Goal: Task Accomplishment & Management: Manage account settings

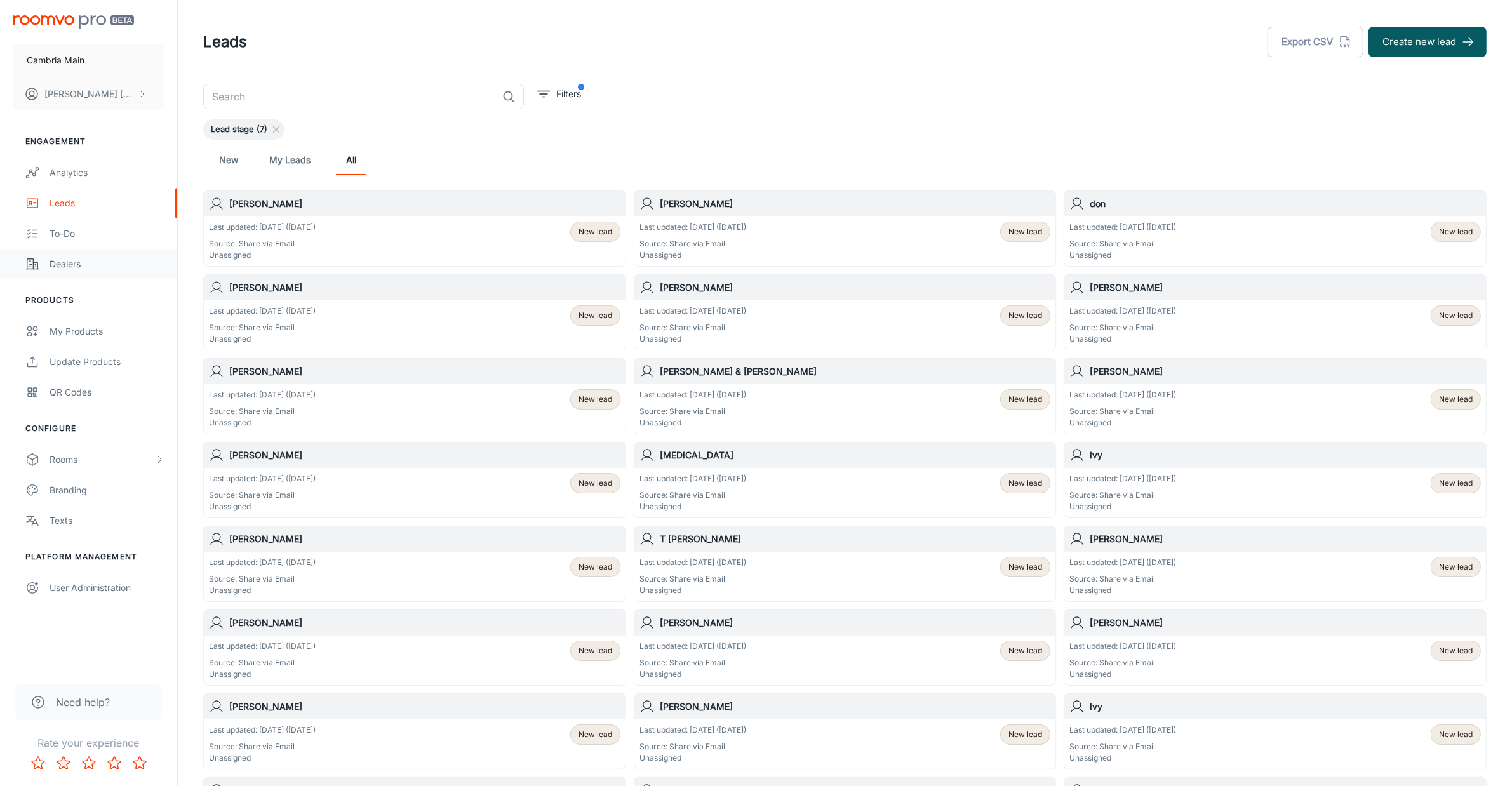
click at [60, 254] on link "Dealers" at bounding box center [88, 264] width 177 height 30
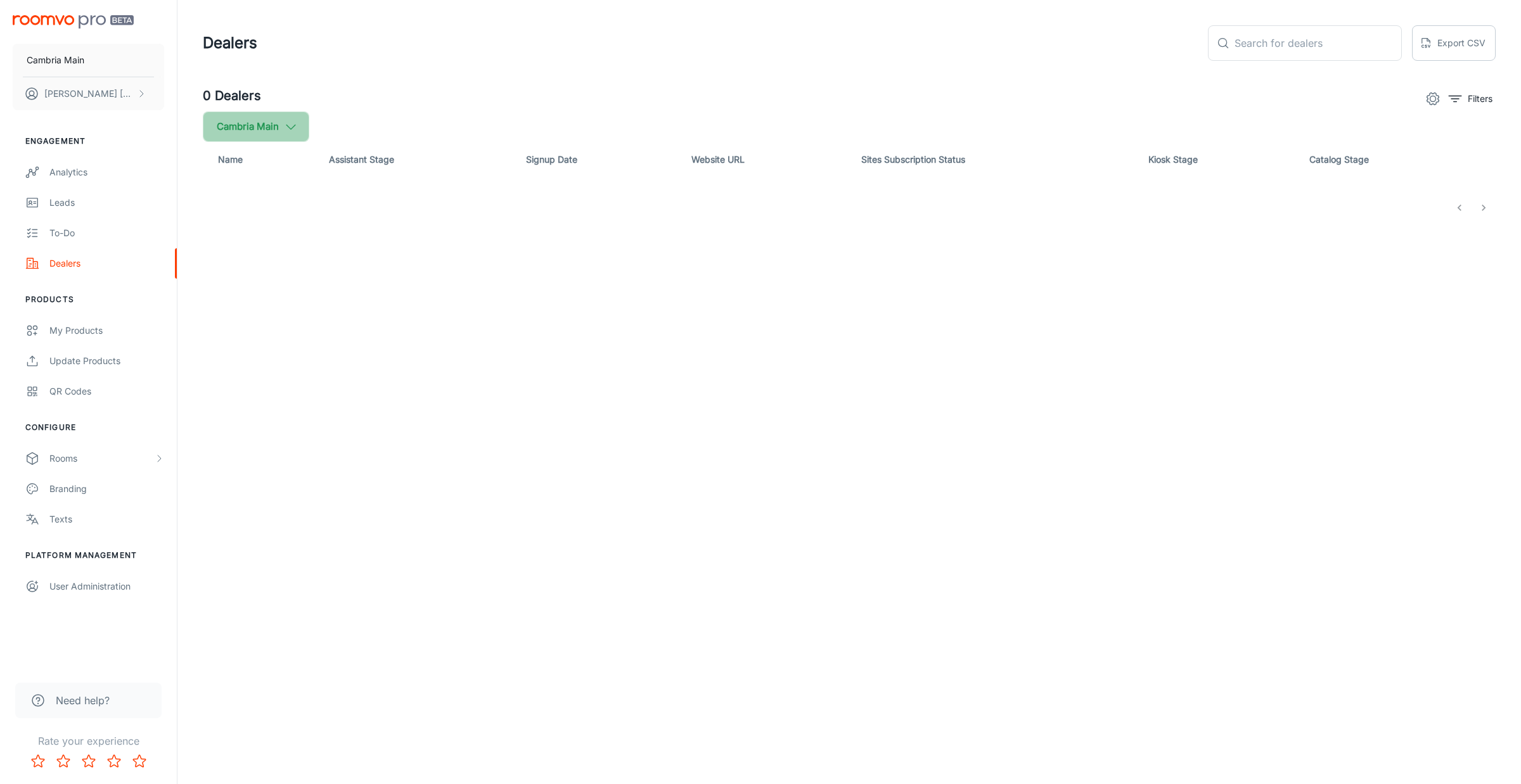
click at [293, 130] on icon "button" at bounding box center [291, 127] width 14 height 14
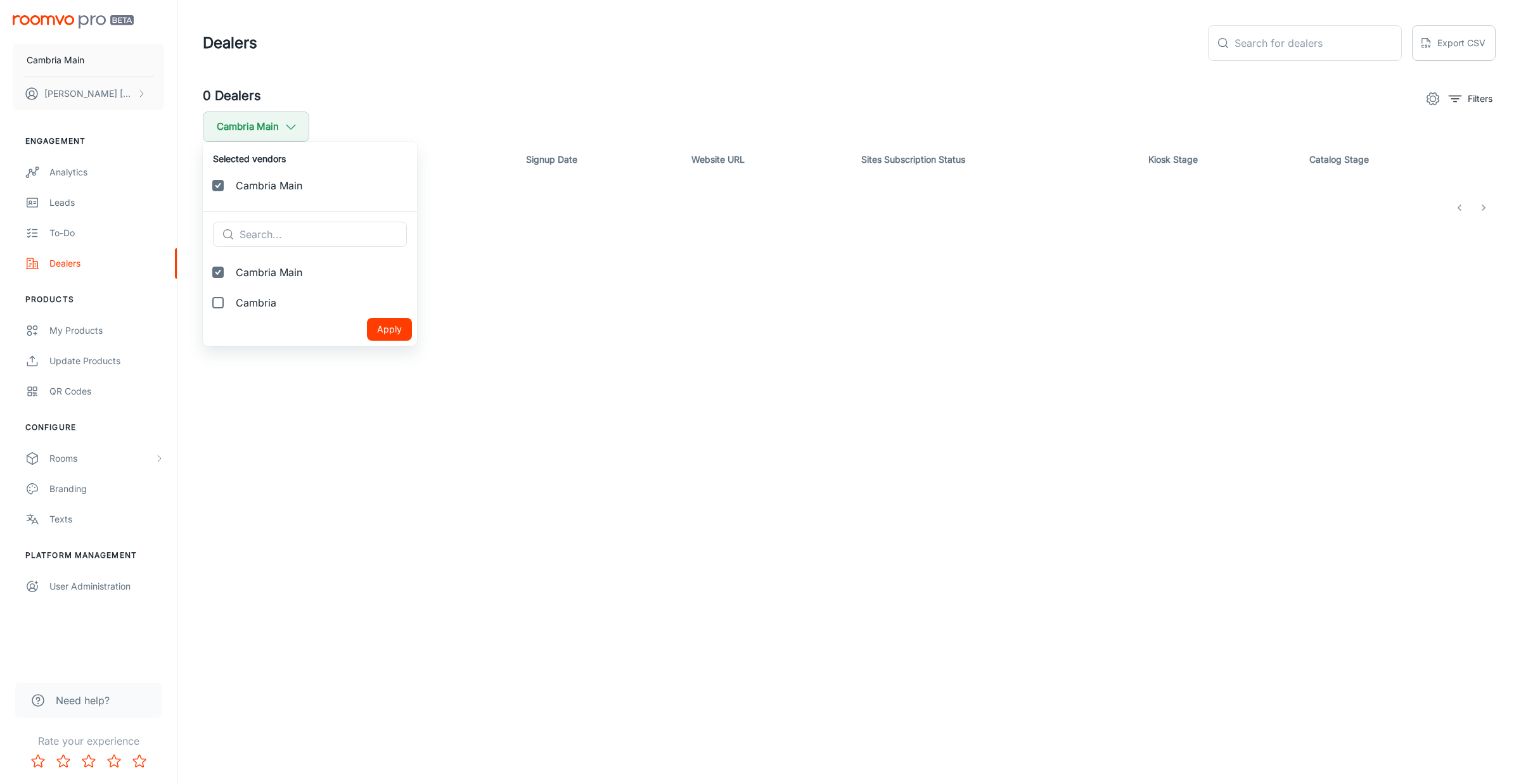
click at [467, 123] on div at bounding box center [760, 392] width 1521 height 784
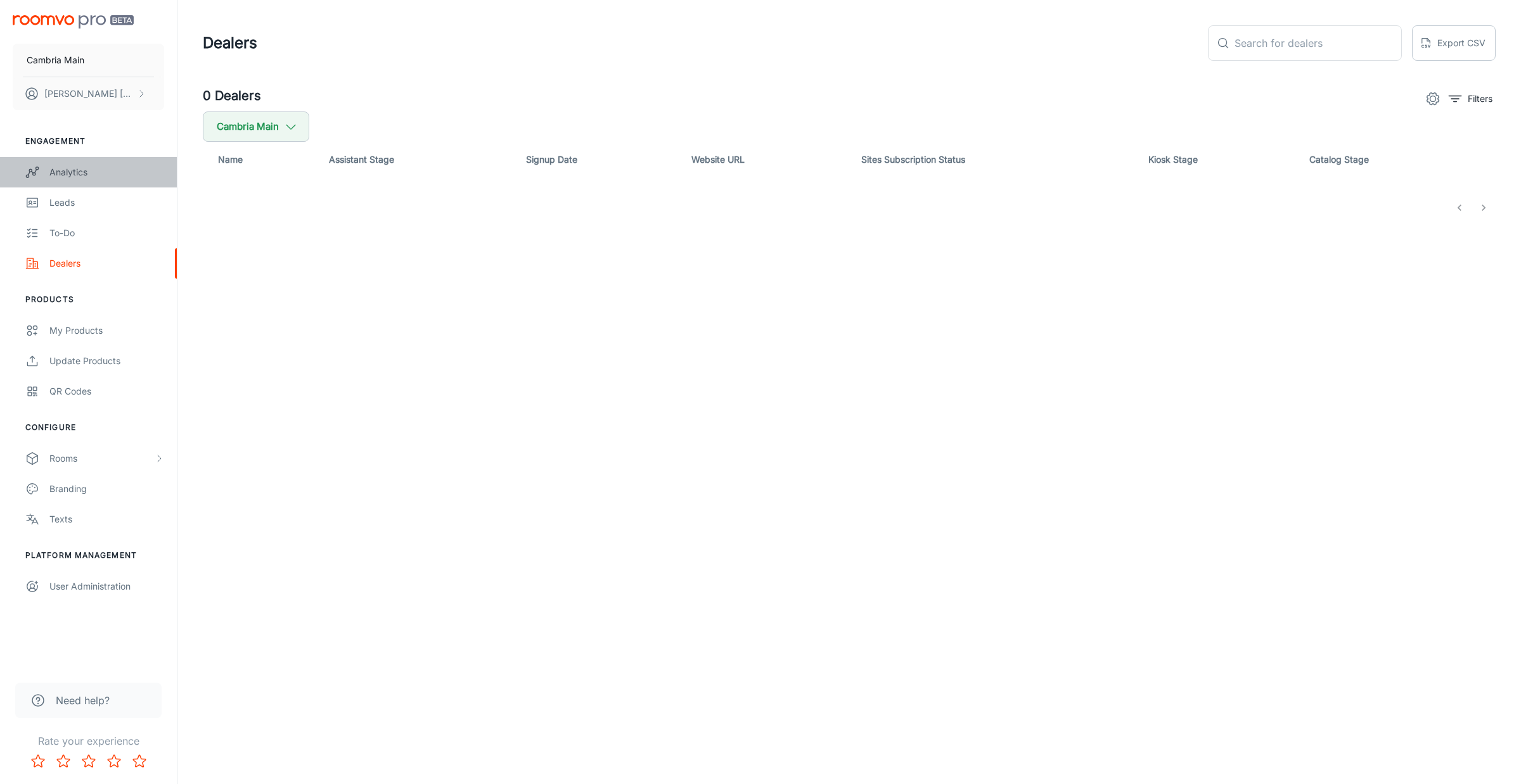
click at [70, 168] on div "Analytics" at bounding box center [106, 172] width 114 height 14
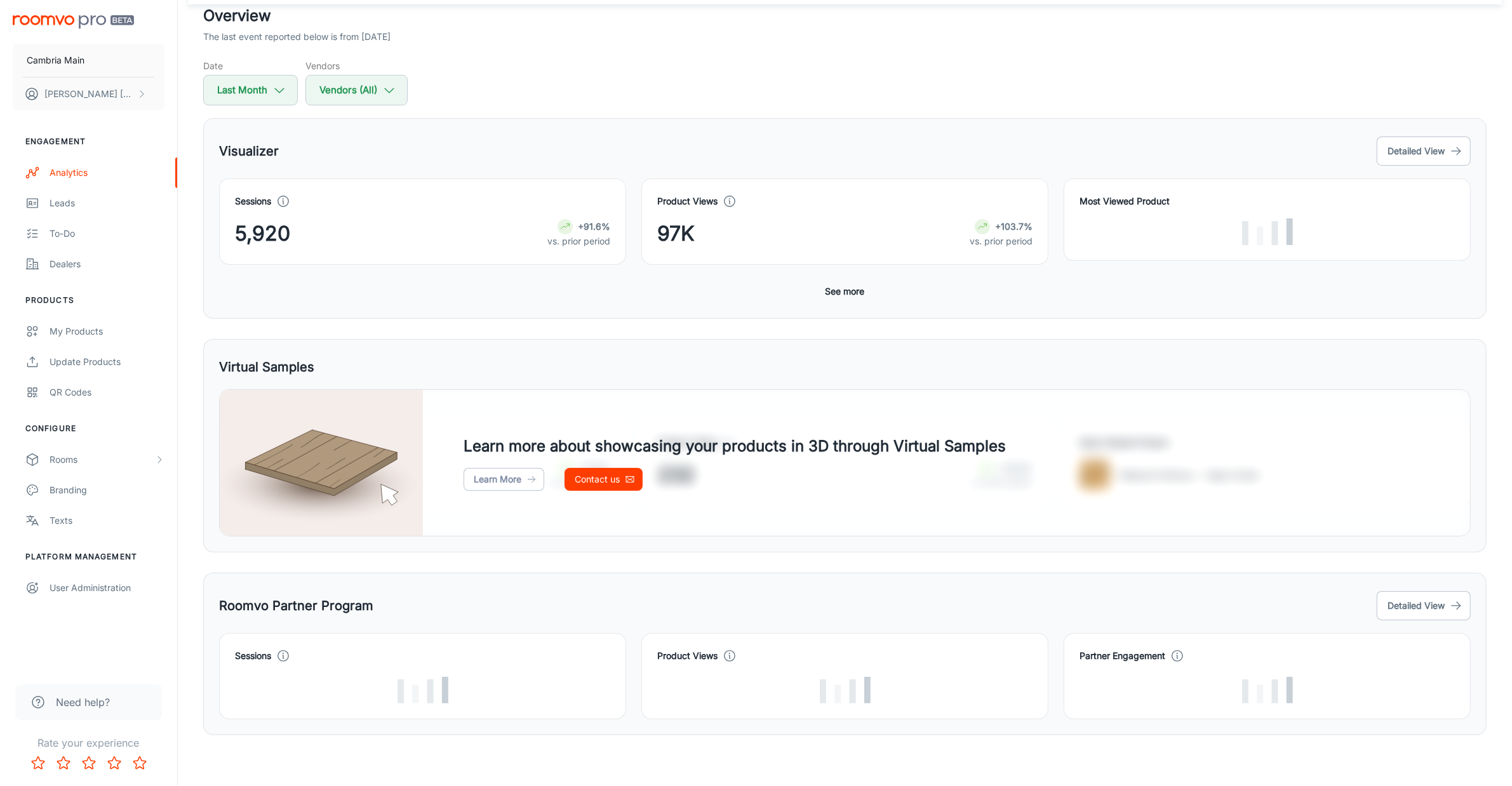
scroll to position [80, 0]
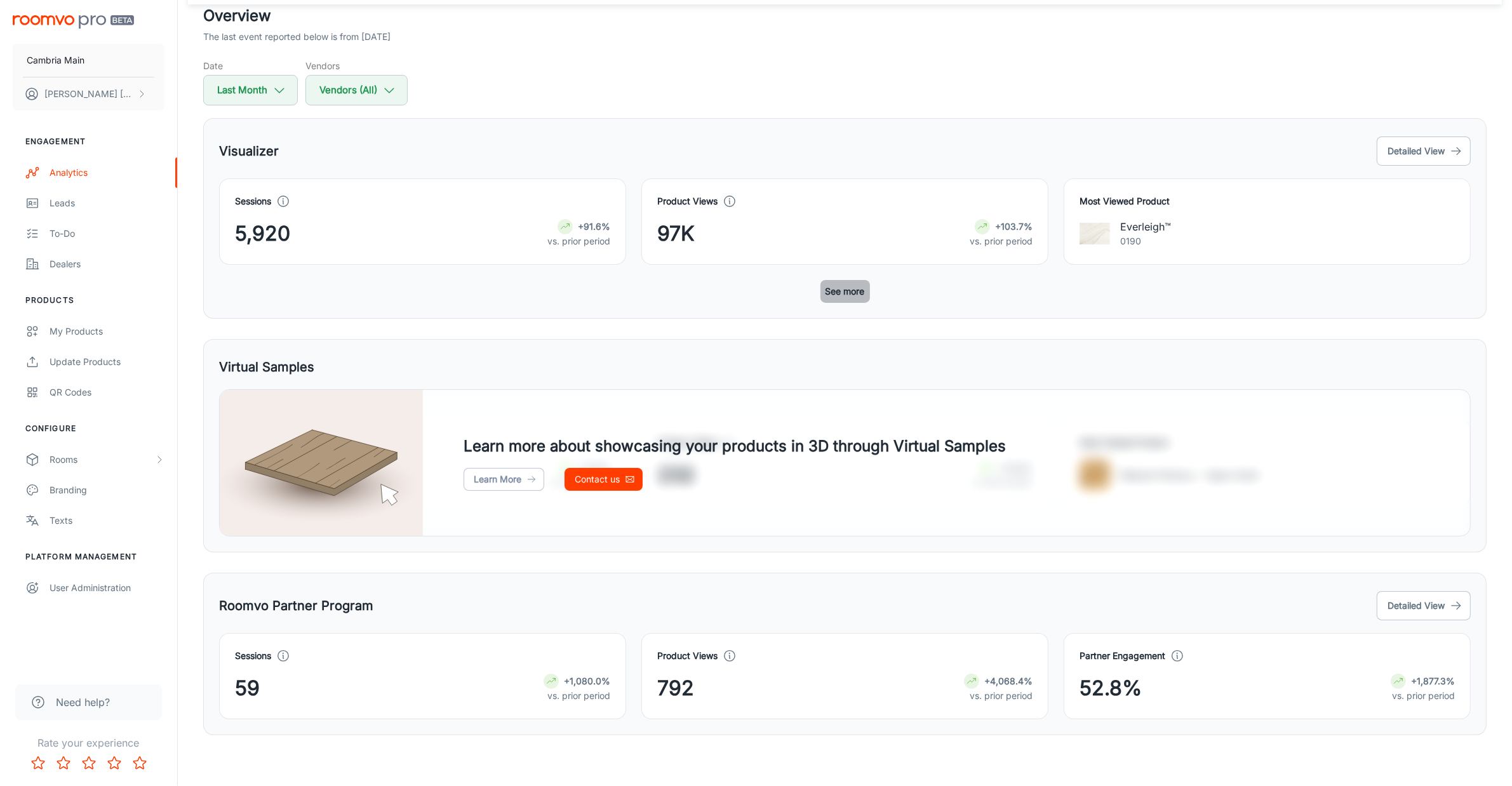
click at [851, 291] on button "See more" at bounding box center [845, 292] width 49 height 23
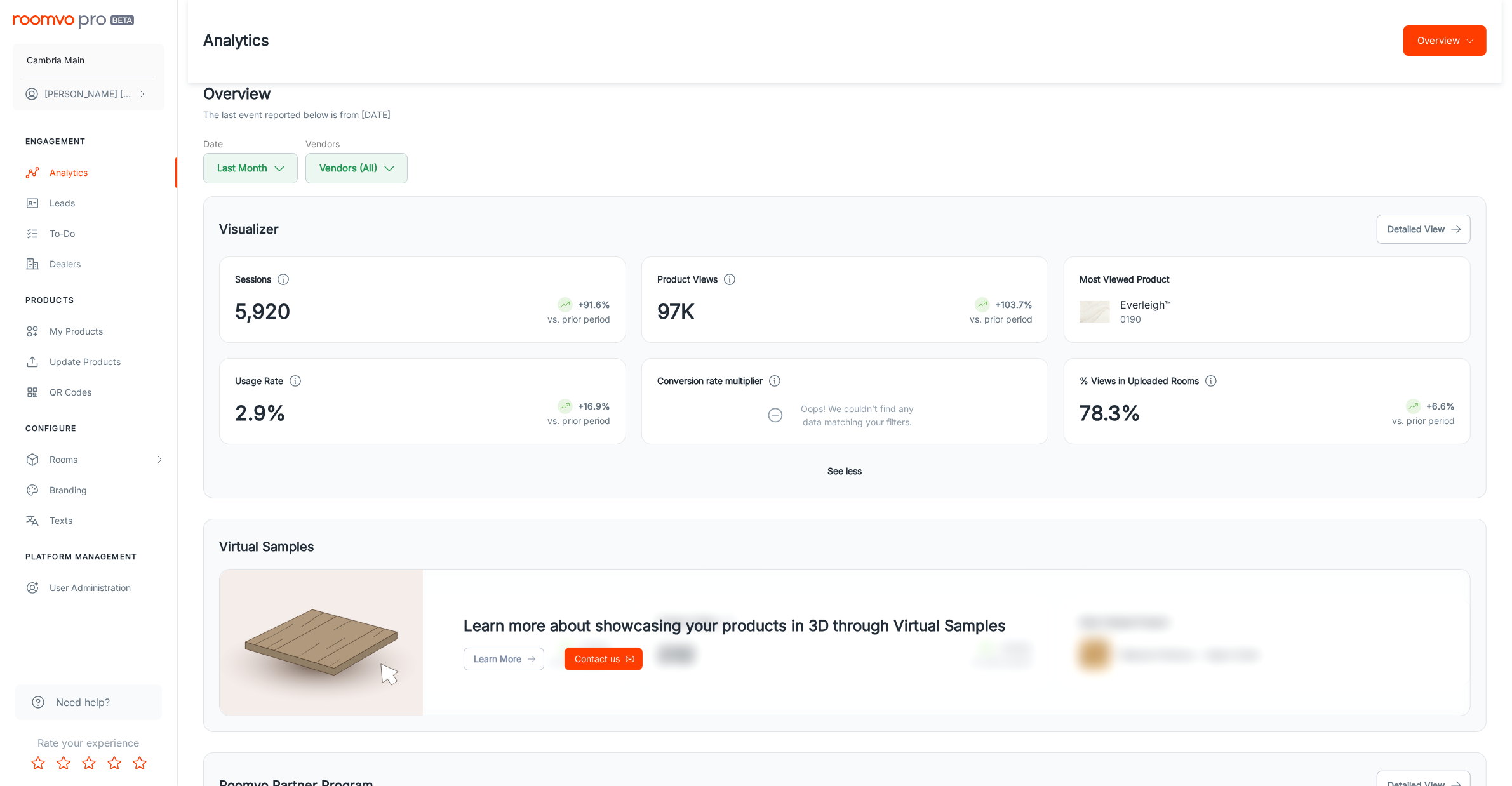
scroll to position [0, 0]
click at [1474, 32] on button "Overview" at bounding box center [1445, 42] width 84 height 30
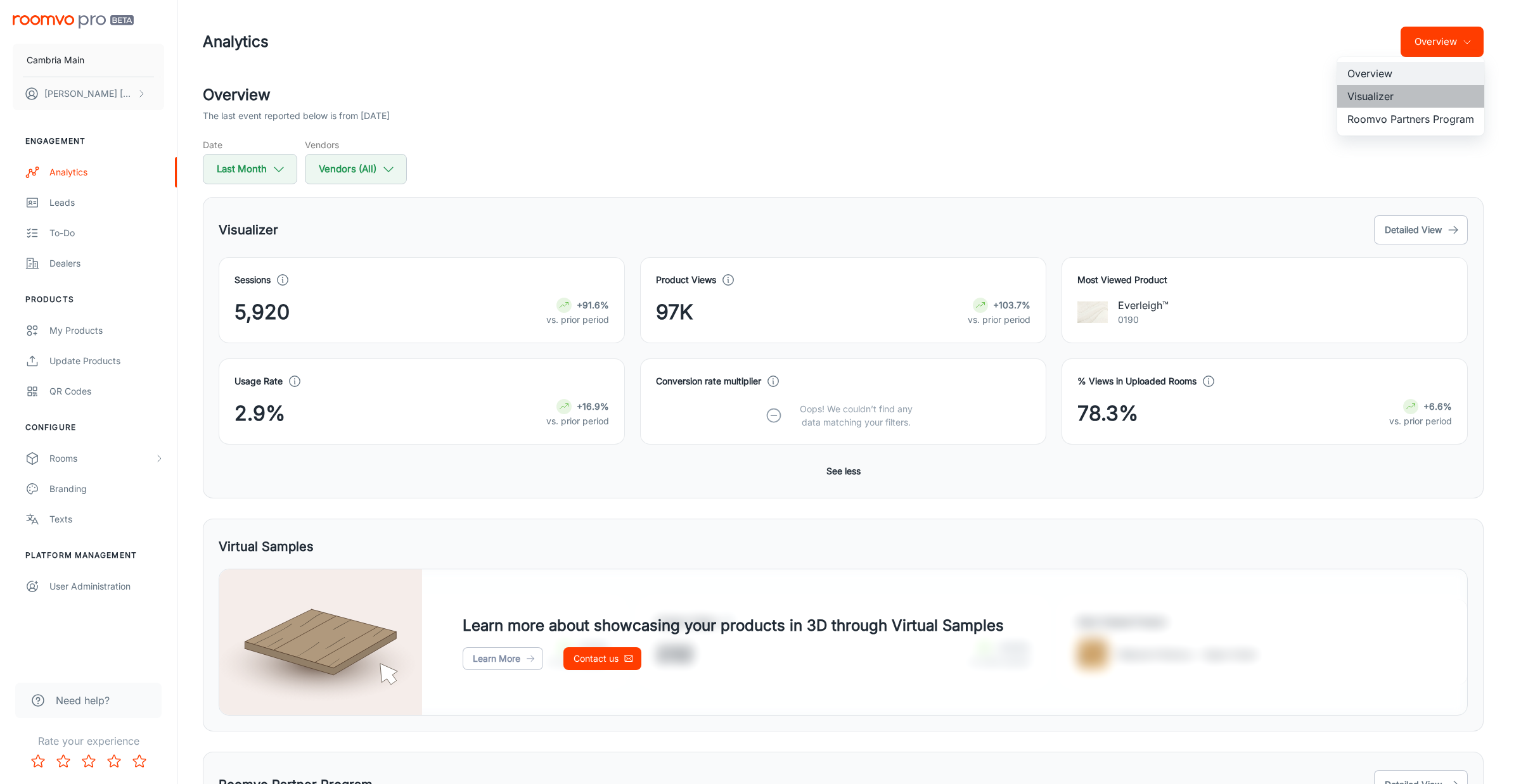
click at [1372, 97] on li "Visualizer" at bounding box center [1411, 96] width 147 height 23
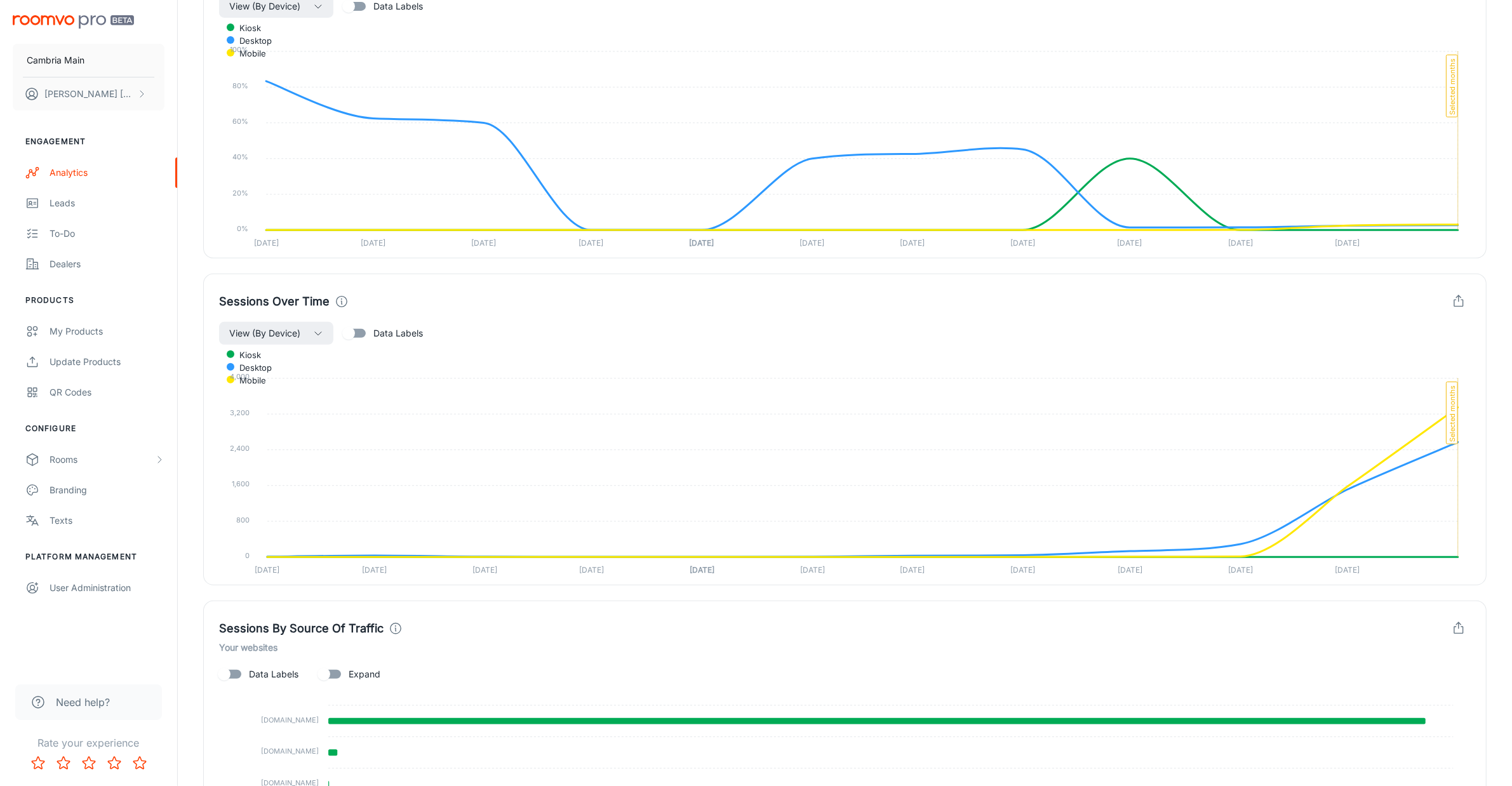
scroll to position [278, 0]
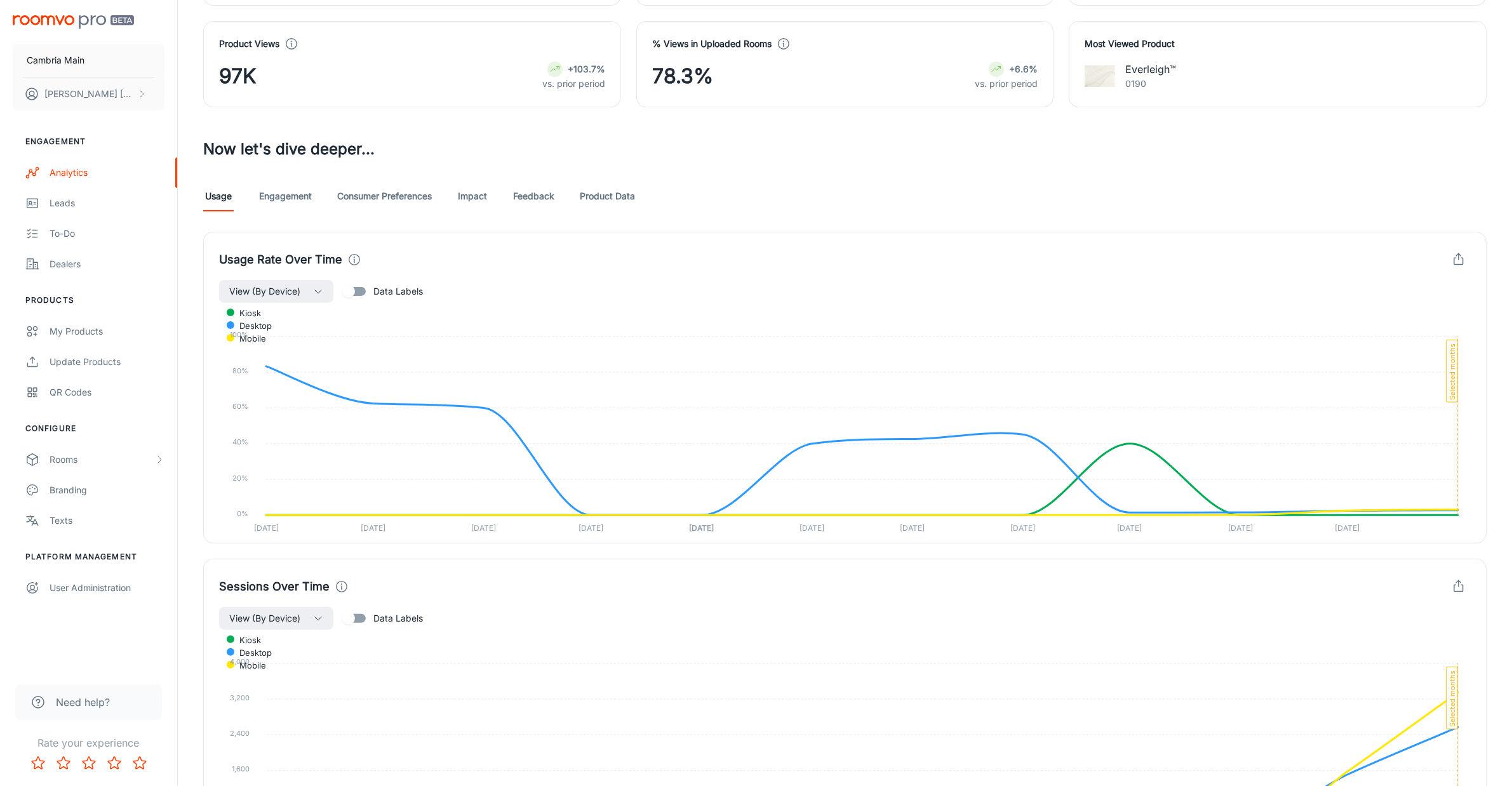
click at [538, 194] on link "Feedback" at bounding box center [534, 196] width 41 height 30
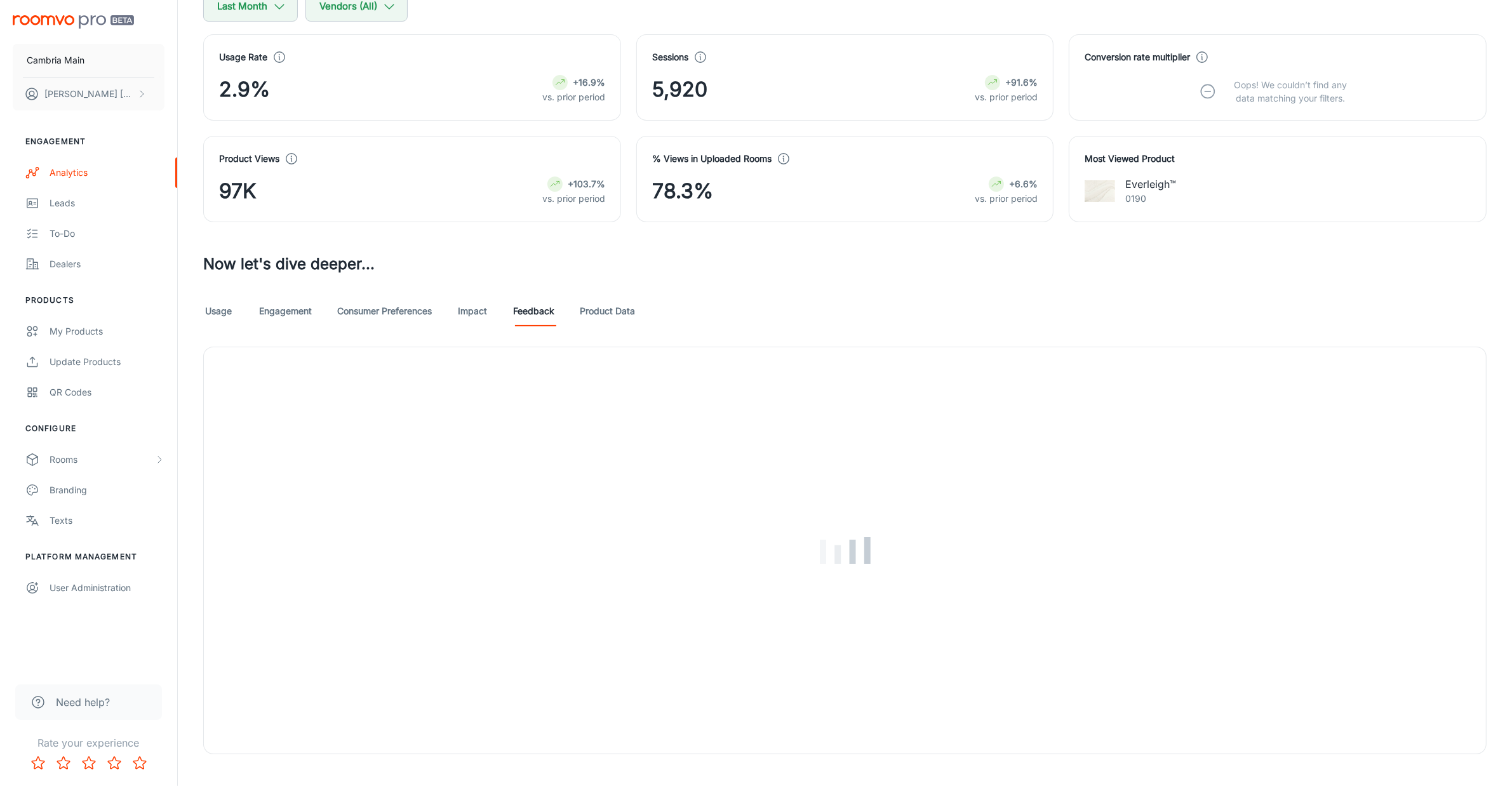
scroll to position [182, 0]
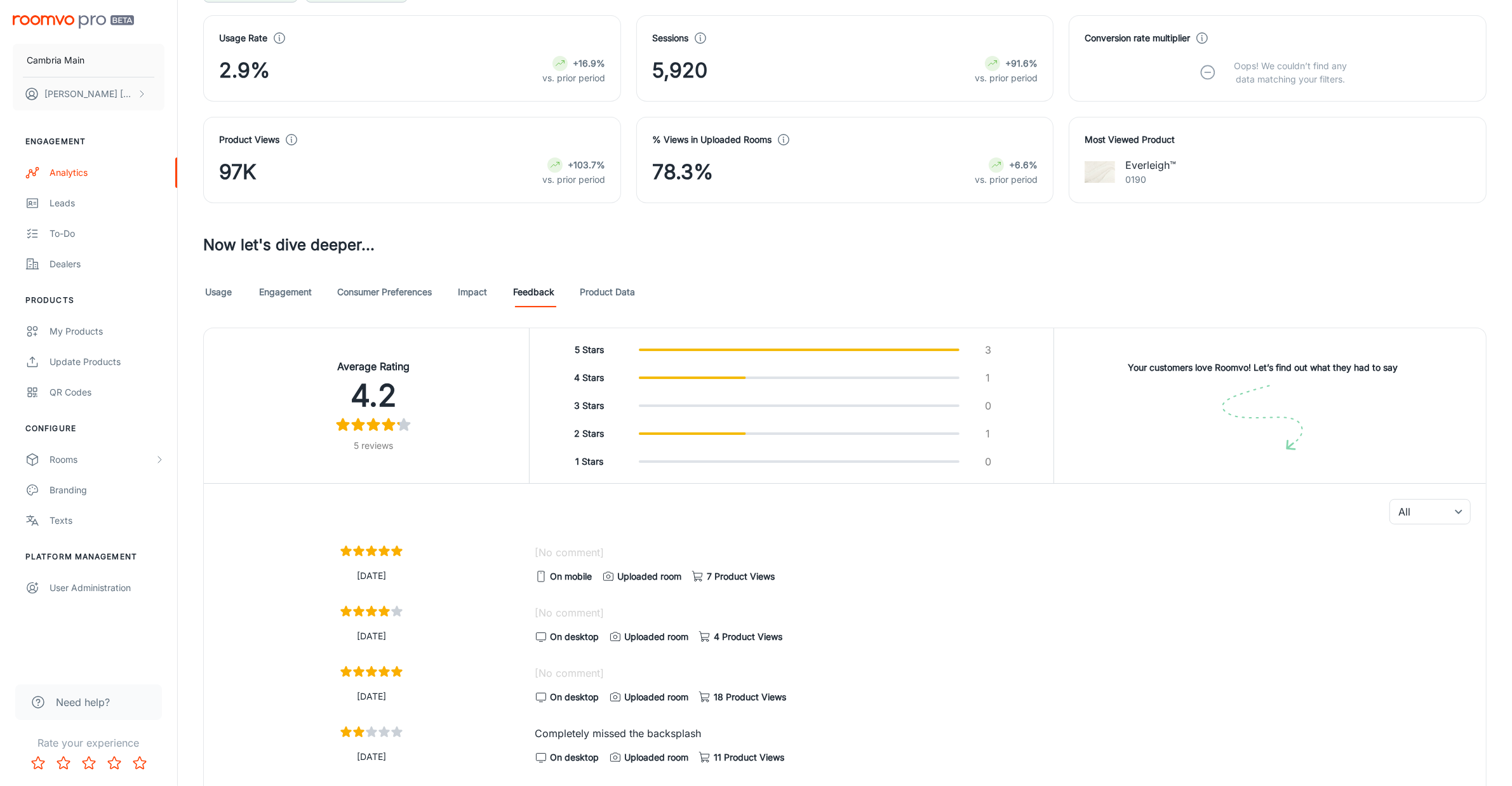
click at [597, 284] on link "Product Data" at bounding box center [608, 292] width 55 height 30
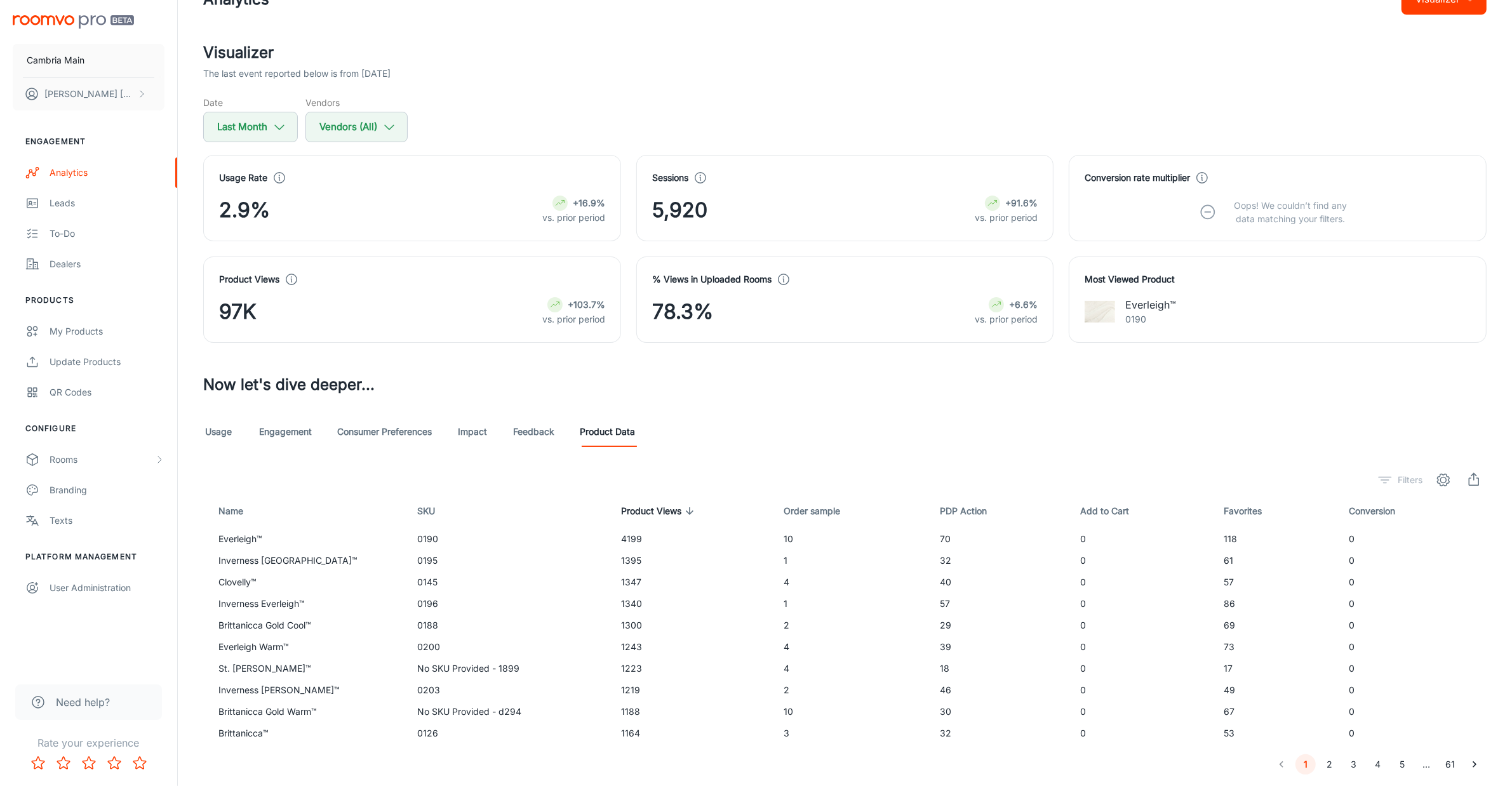
scroll to position [81, 0]
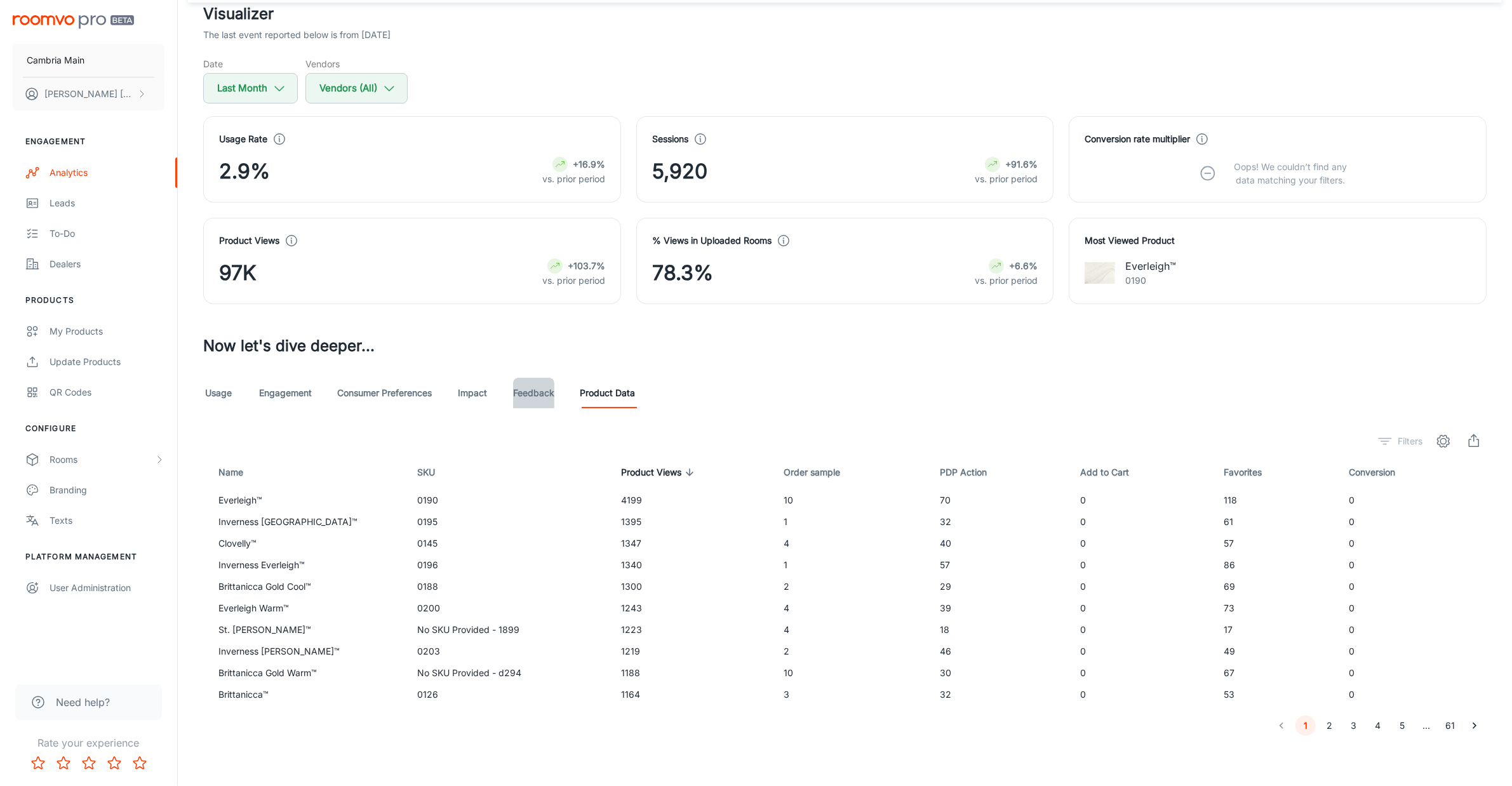
click at [541, 387] on link "Feedback" at bounding box center [534, 393] width 41 height 30
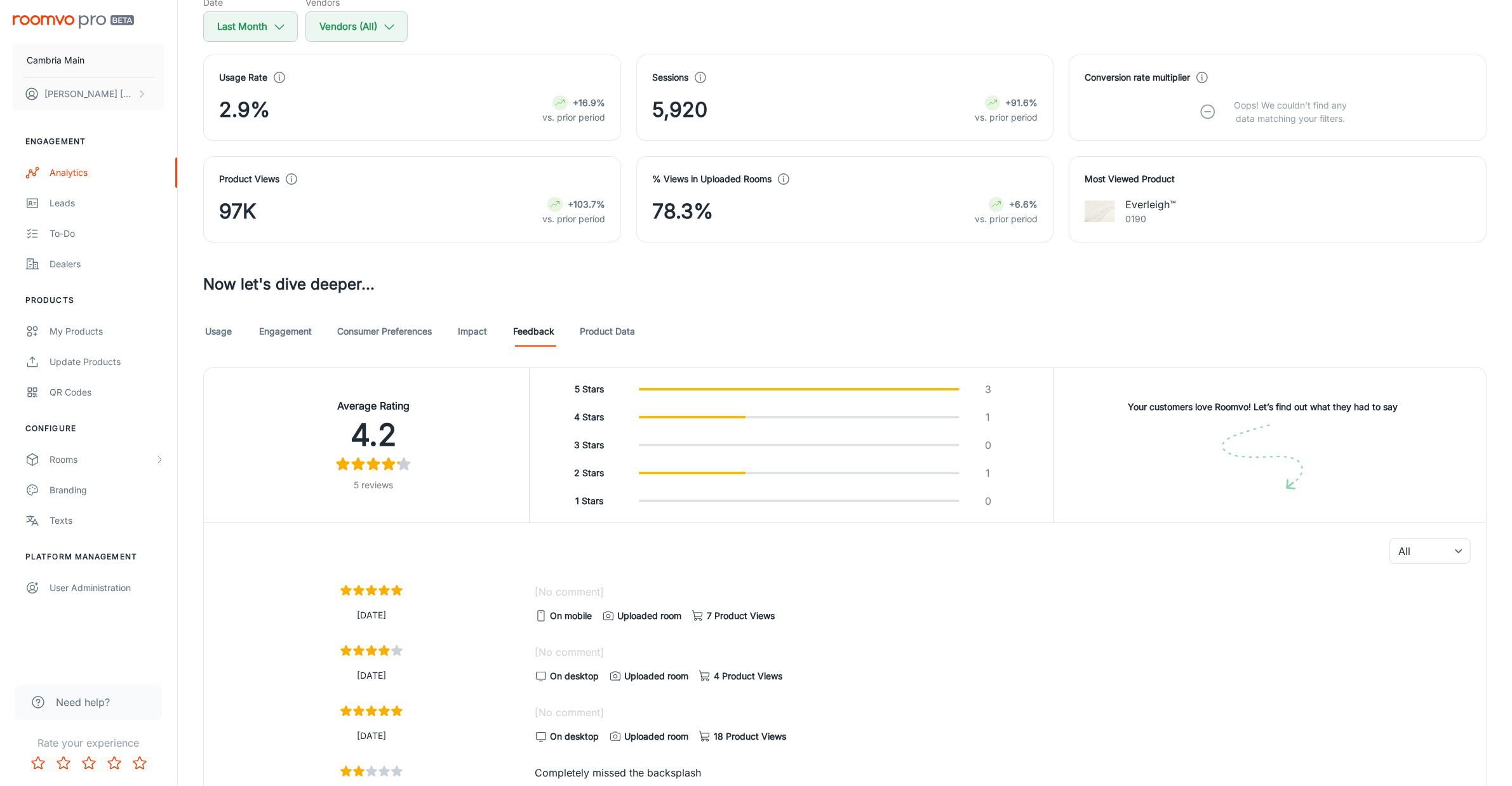
scroll to position [159, 0]
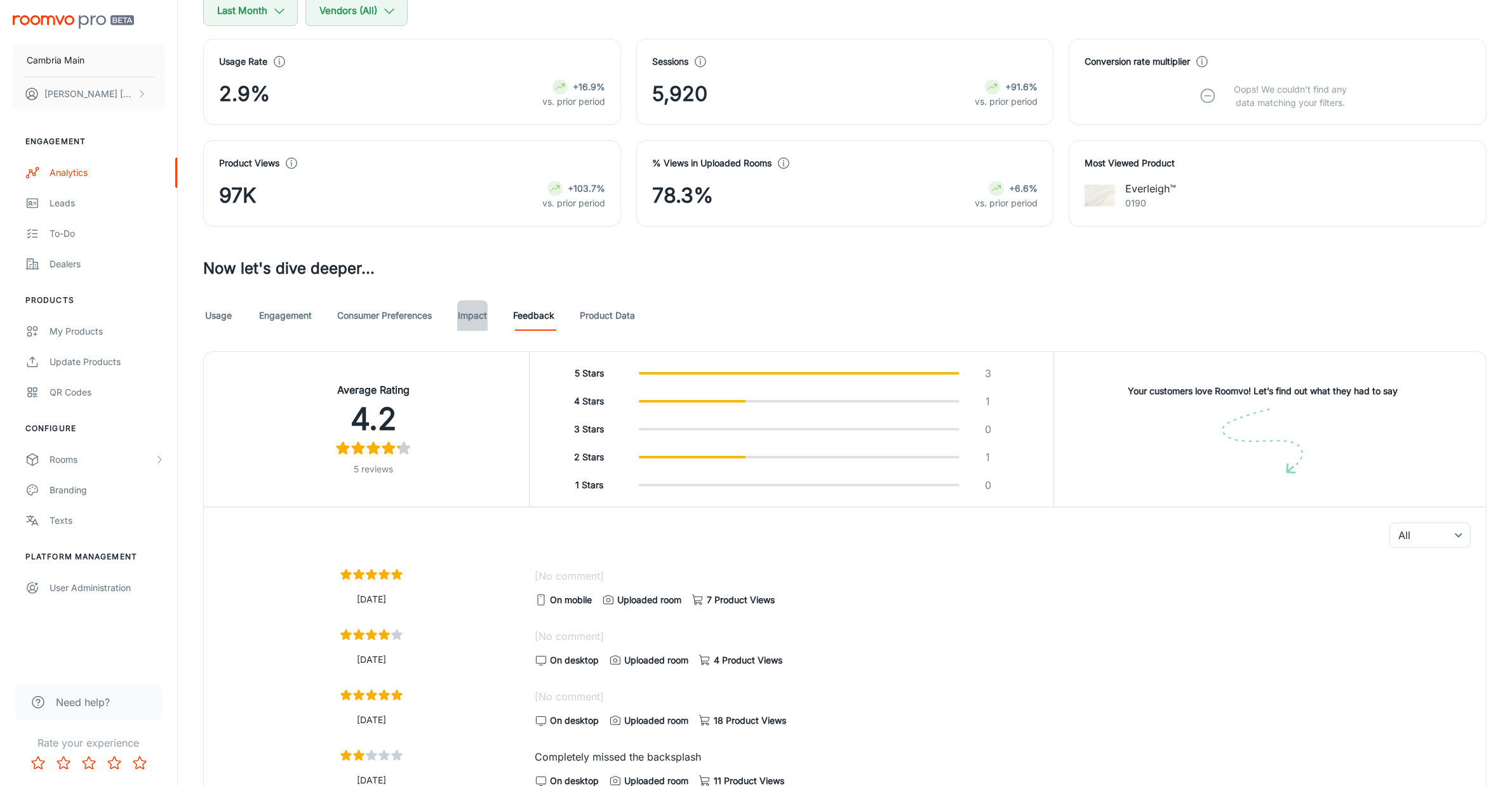
click at [465, 318] on link "Impact" at bounding box center [472, 316] width 30 height 30
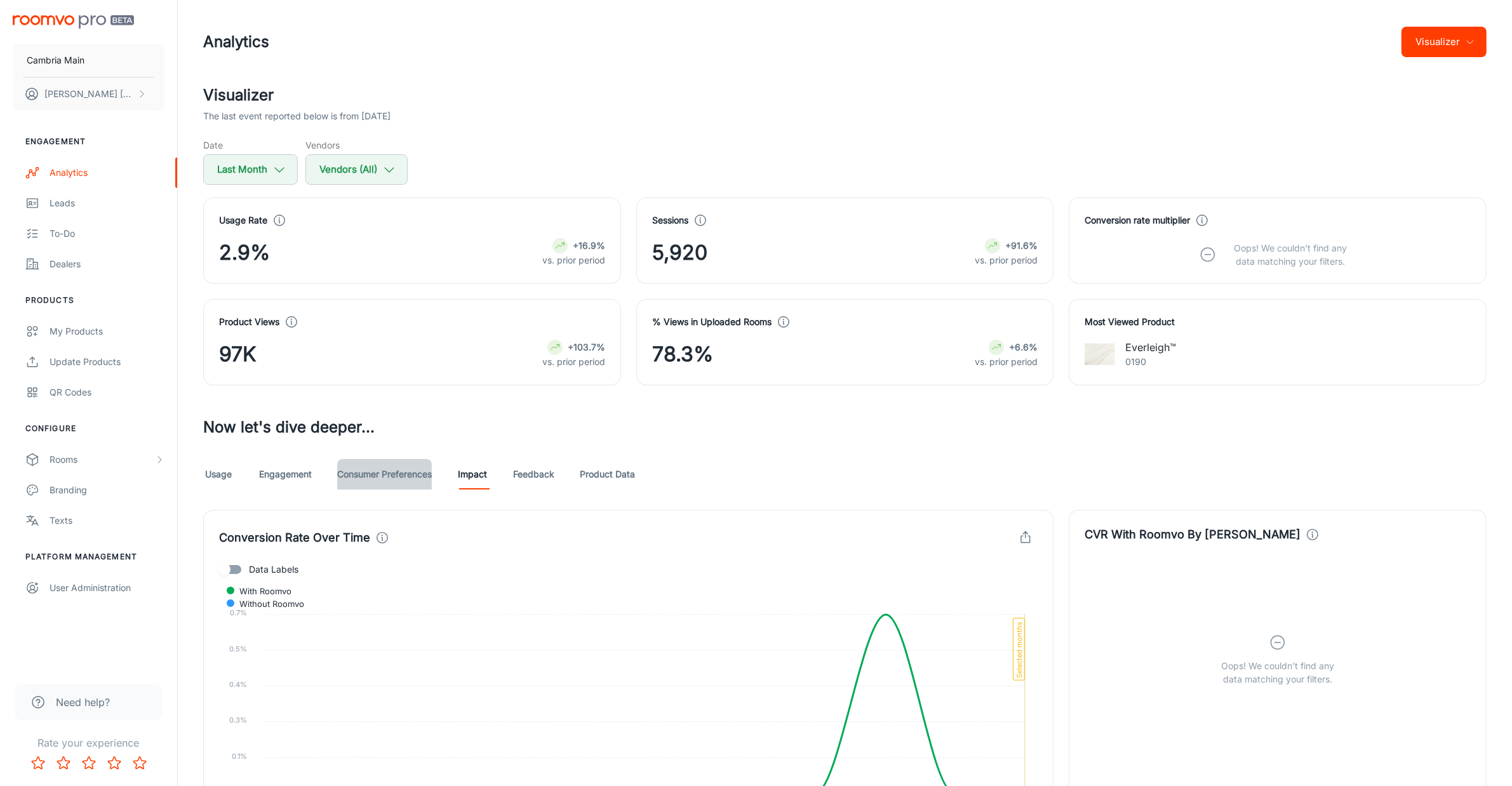
click at [392, 473] on link "Consumer Preferences" at bounding box center [384, 475] width 95 height 30
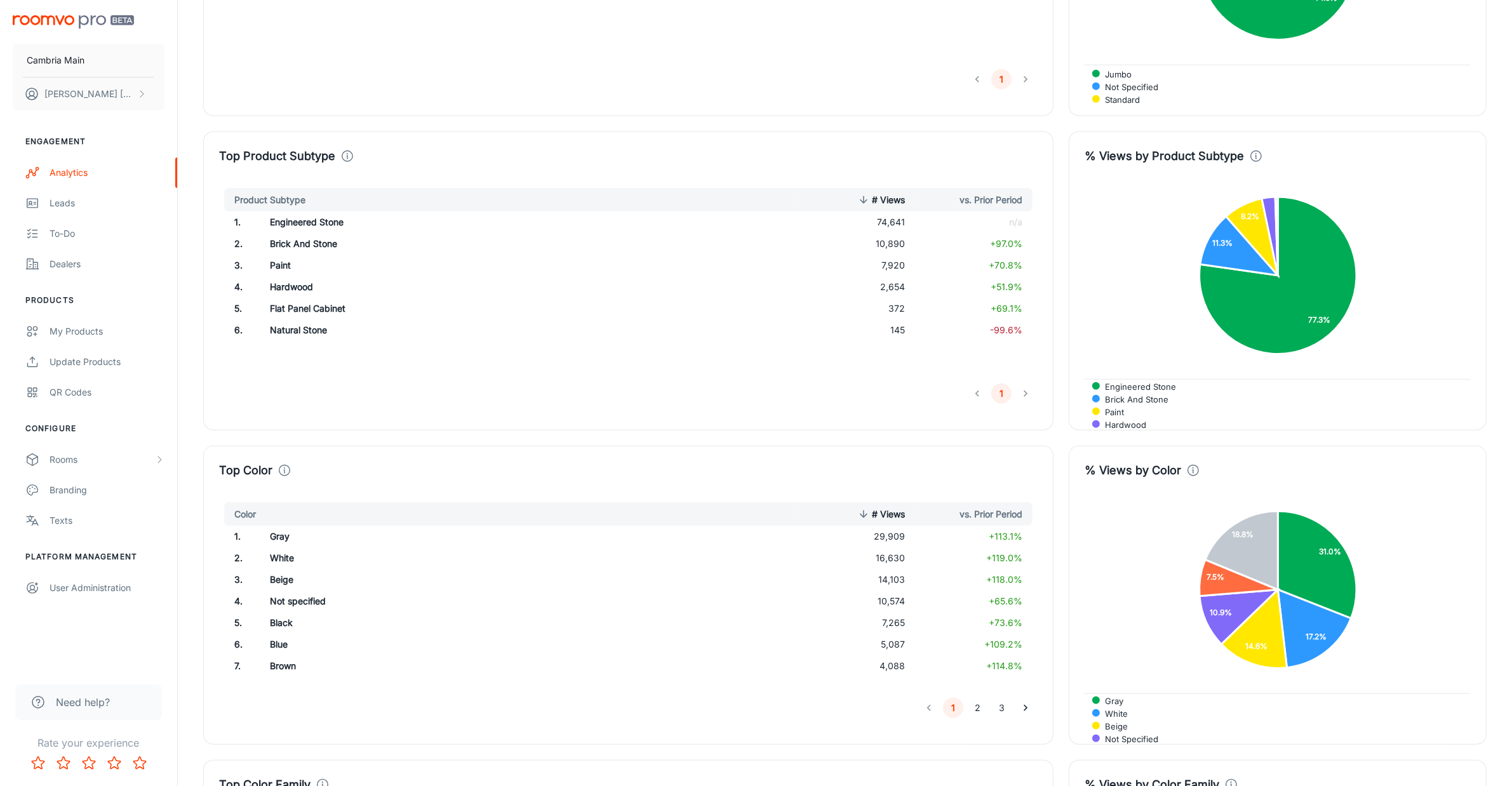
scroll to position [1429, 0]
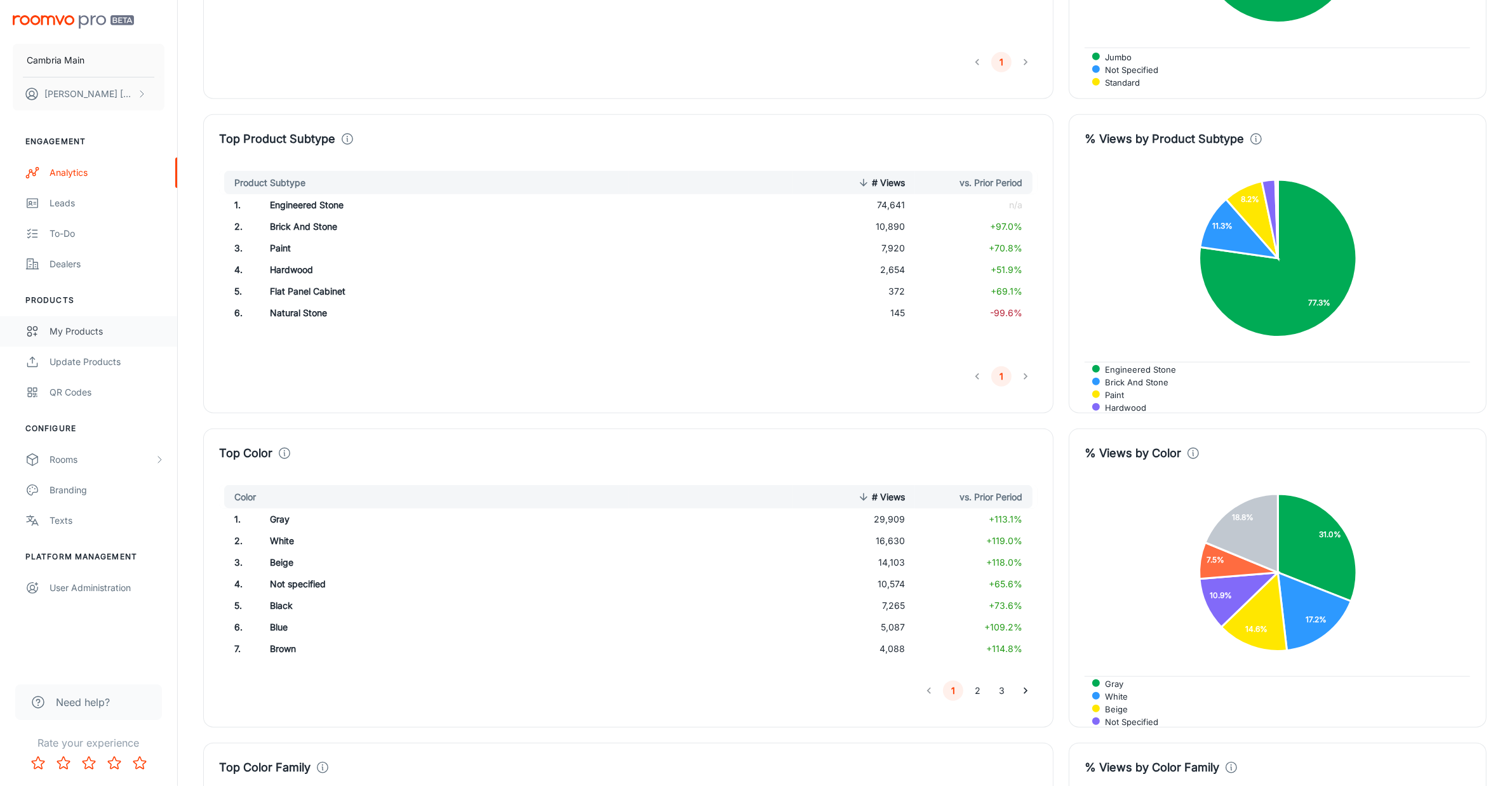
click at [75, 332] on div "My Products" at bounding box center [106, 331] width 115 height 14
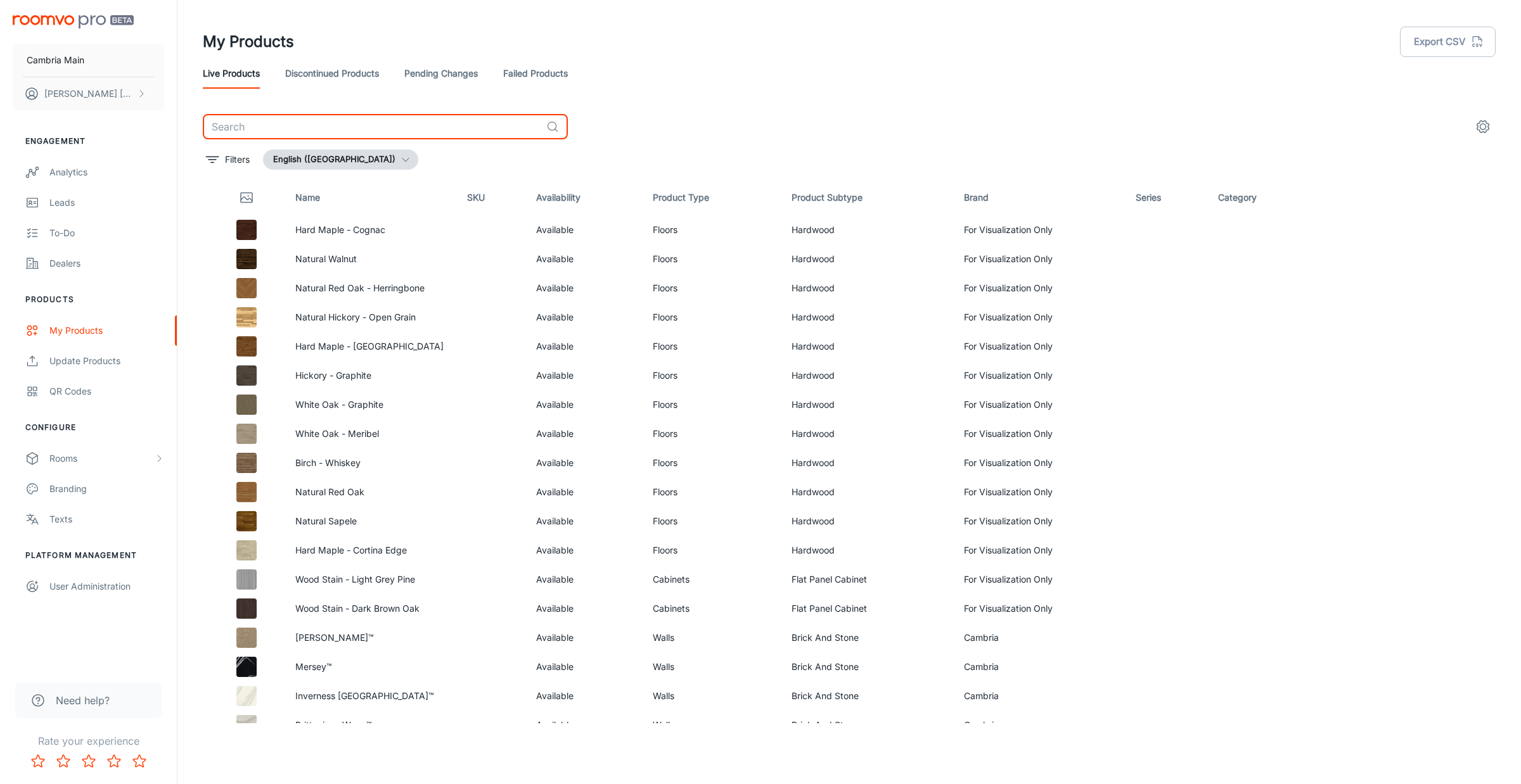
click at [447, 123] on input "text" at bounding box center [372, 127] width 339 height 25
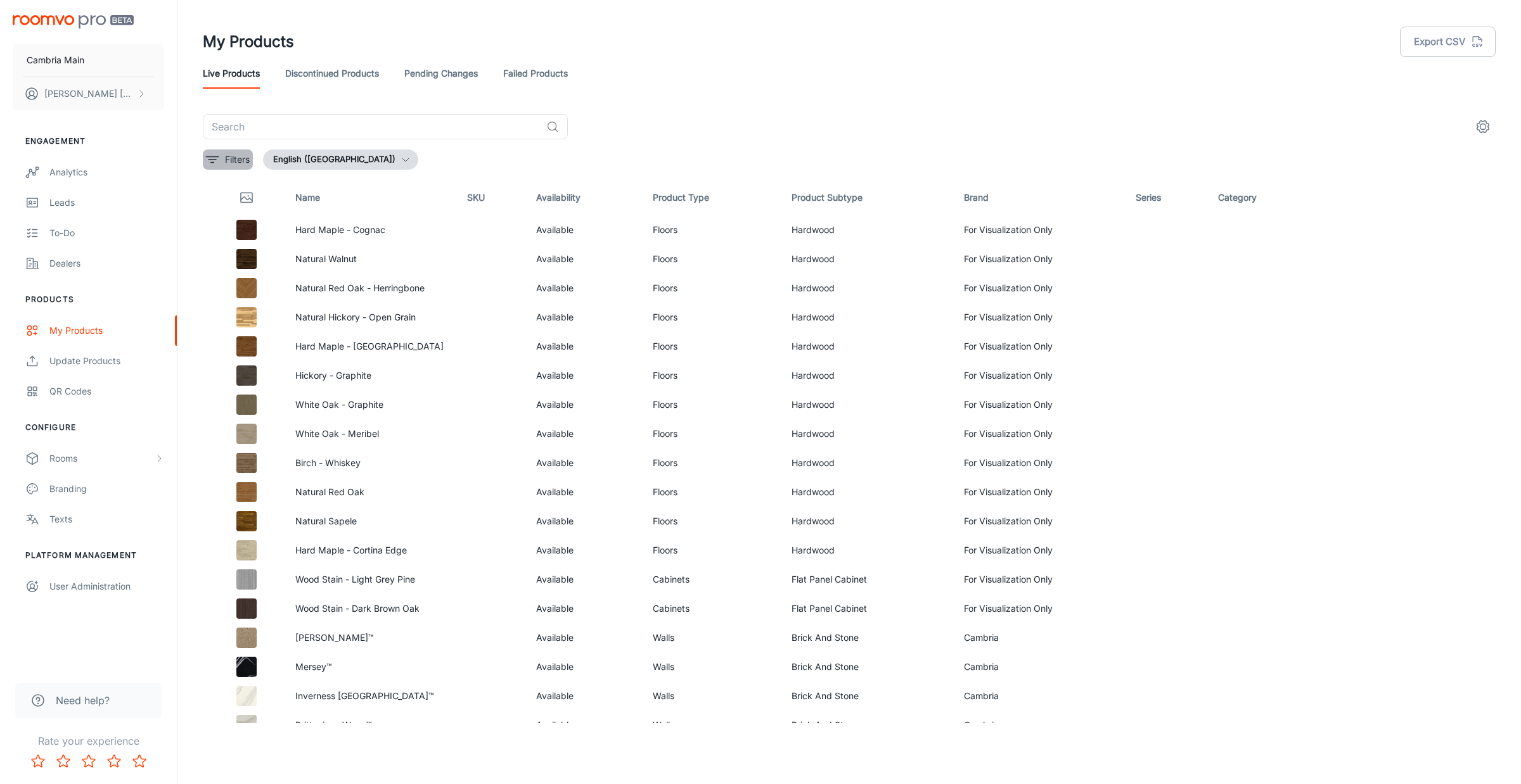
click at [230, 154] on p "Filters" at bounding box center [237, 160] width 25 height 14
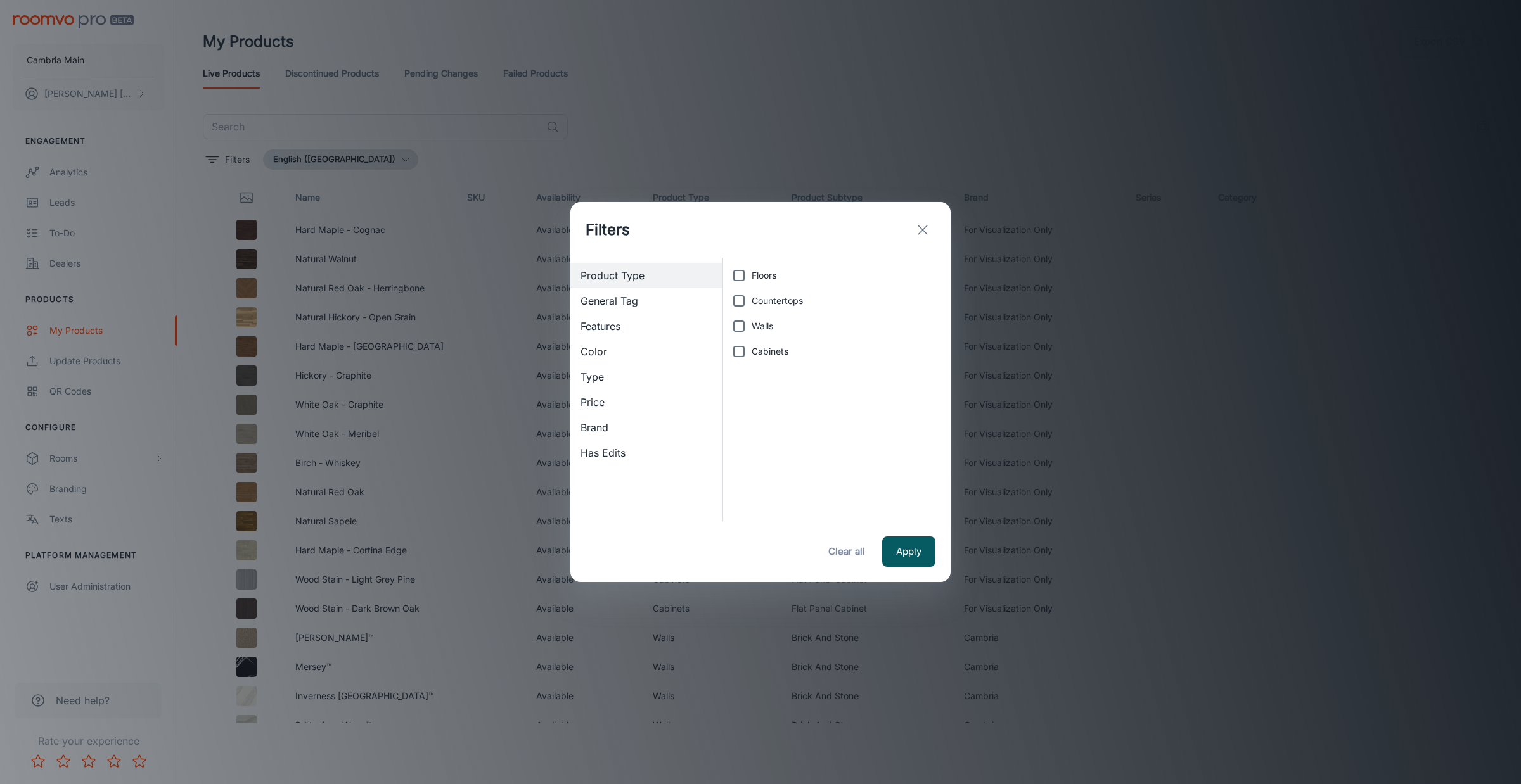
click at [602, 376] on span "Type" at bounding box center [646, 377] width 132 height 15
click at [614, 351] on span "Color" at bounding box center [646, 351] width 132 height 15
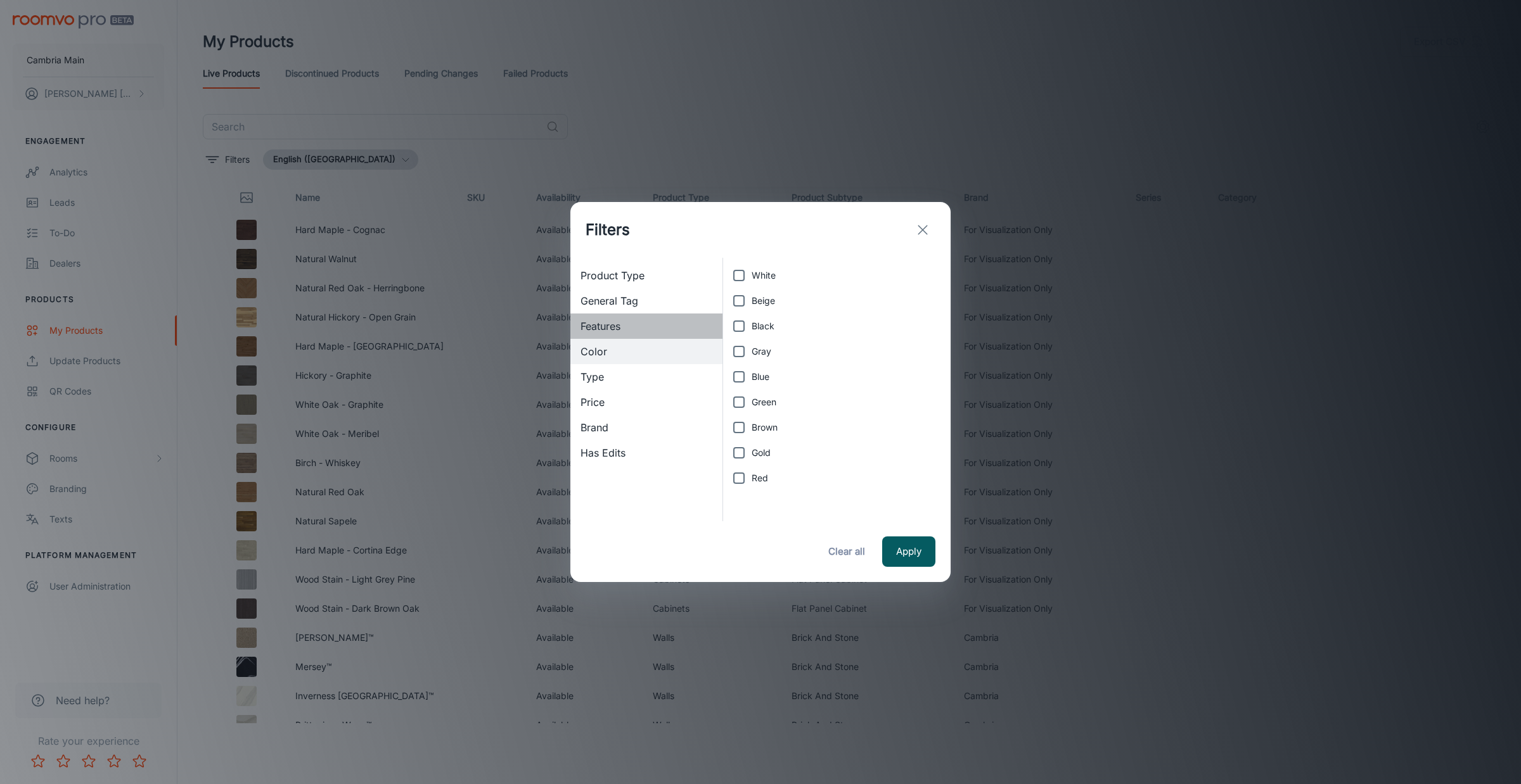
click at [609, 322] on span "Features" at bounding box center [646, 326] width 132 height 15
click at [612, 298] on span "General Tag" at bounding box center [646, 301] width 132 height 15
click at [613, 268] on span "Product Type" at bounding box center [646, 276] width 132 height 15
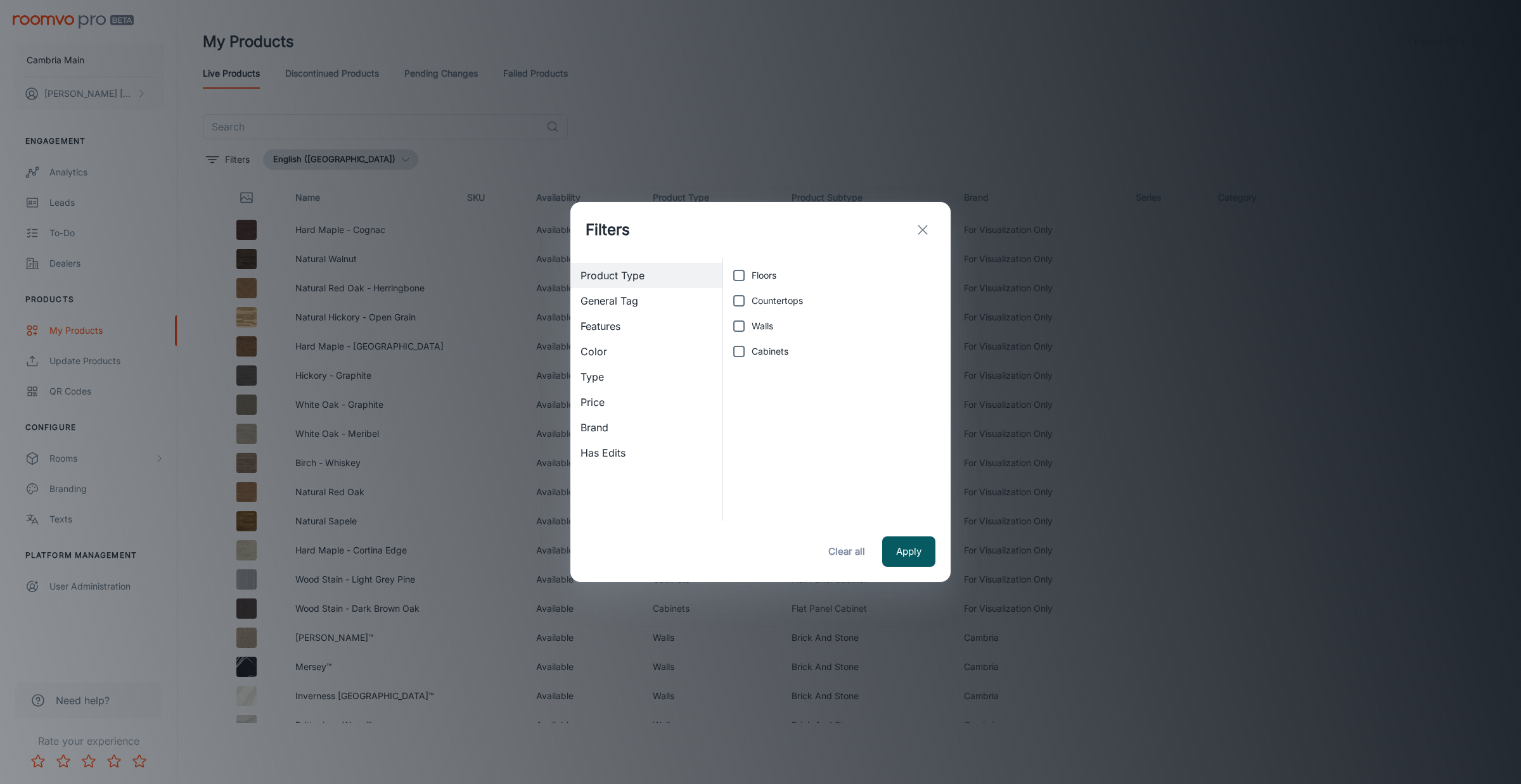
click at [610, 444] on div "Has Edits" at bounding box center [646, 452] width 152 height 25
click at [610, 421] on span "Brand" at bounding box center [646, 428] width 132 height 15
click at [606, 387] on div "Type" at bounding box center [646, 376] width 152 height 25
click at [606, 398] on span "Price" at bounding box center [646, 402] width 132 height 15
click at [601, 344] on span "Color" at bounding box center [646, 351] width 132 height 15
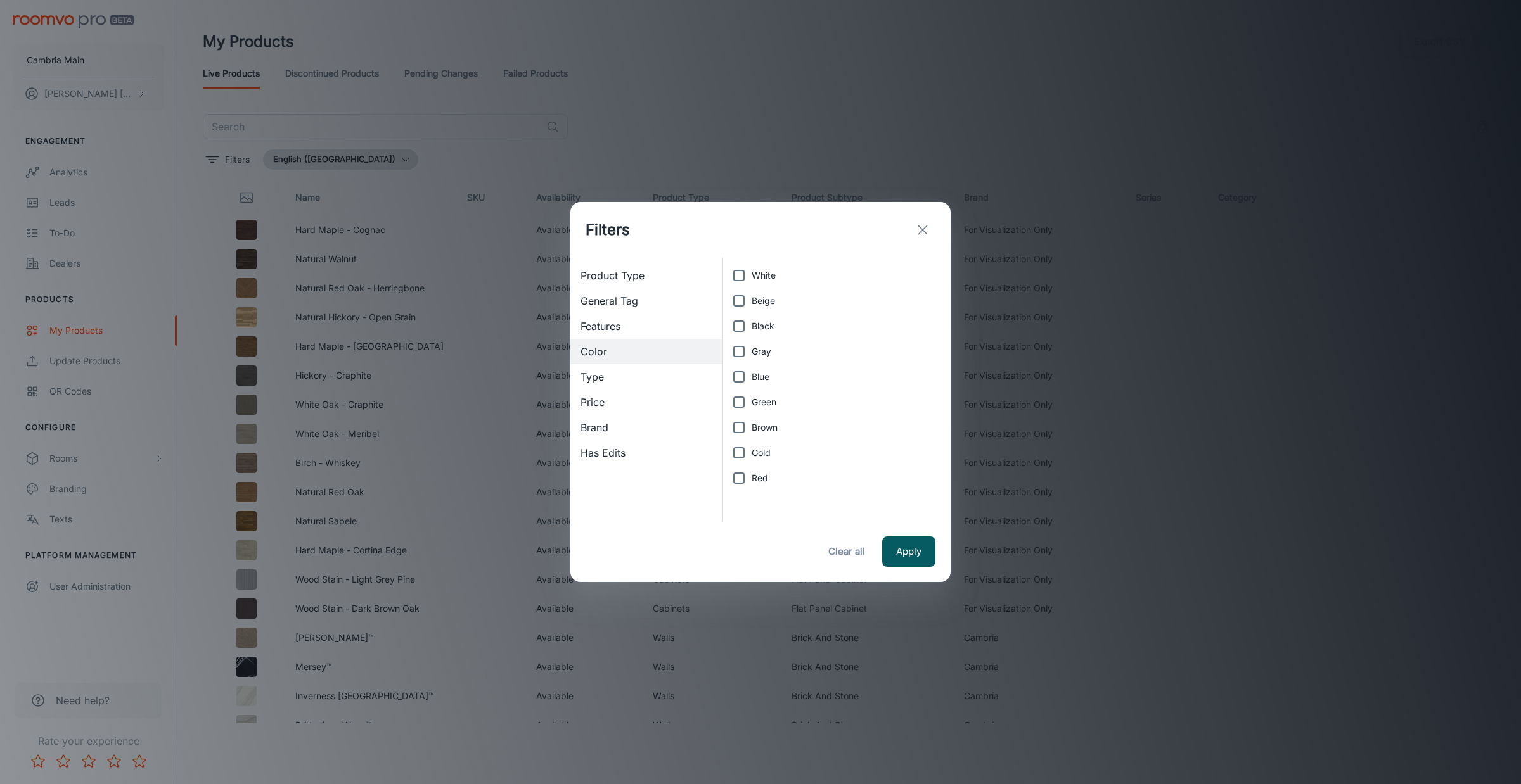
click at [615, 315] on div "Features" at bounding box center [646, 326] width 152 height 25
click at [618, 342] on div "Color" at bounding box center [646, 351] width 152 height 25
click at [928, 226] on icon "exit" at bounding box center [923, 230] width 15 height 15
